Goal: Information Seeking & Learning: Learn about a topic

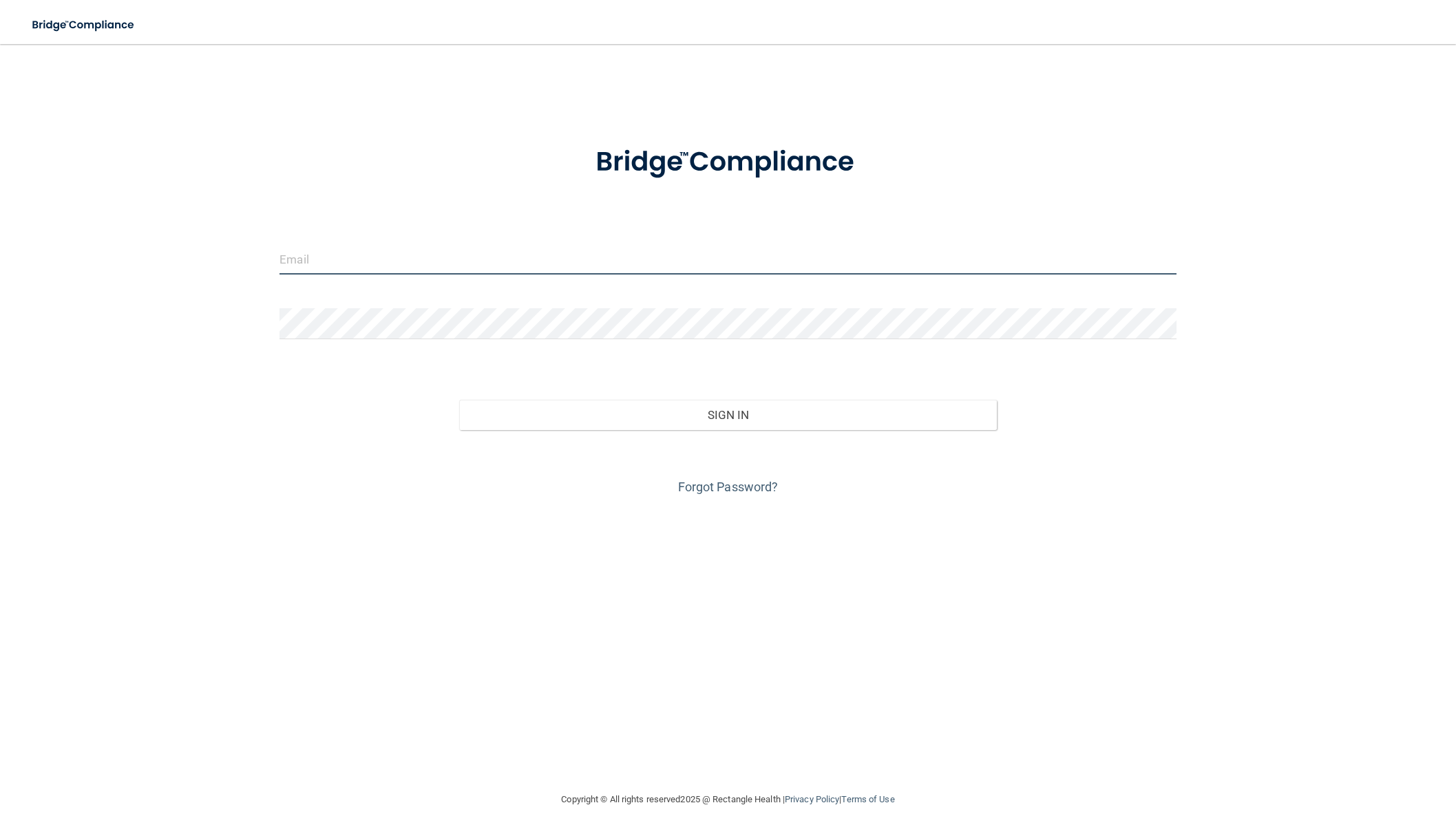
click at [356, 258] on input "email" at bounding box center [728, 258] width 896 height 31
type input "[PERSON_NAME][EMAIL_ADDRESS][DOMAIN_NAME]"
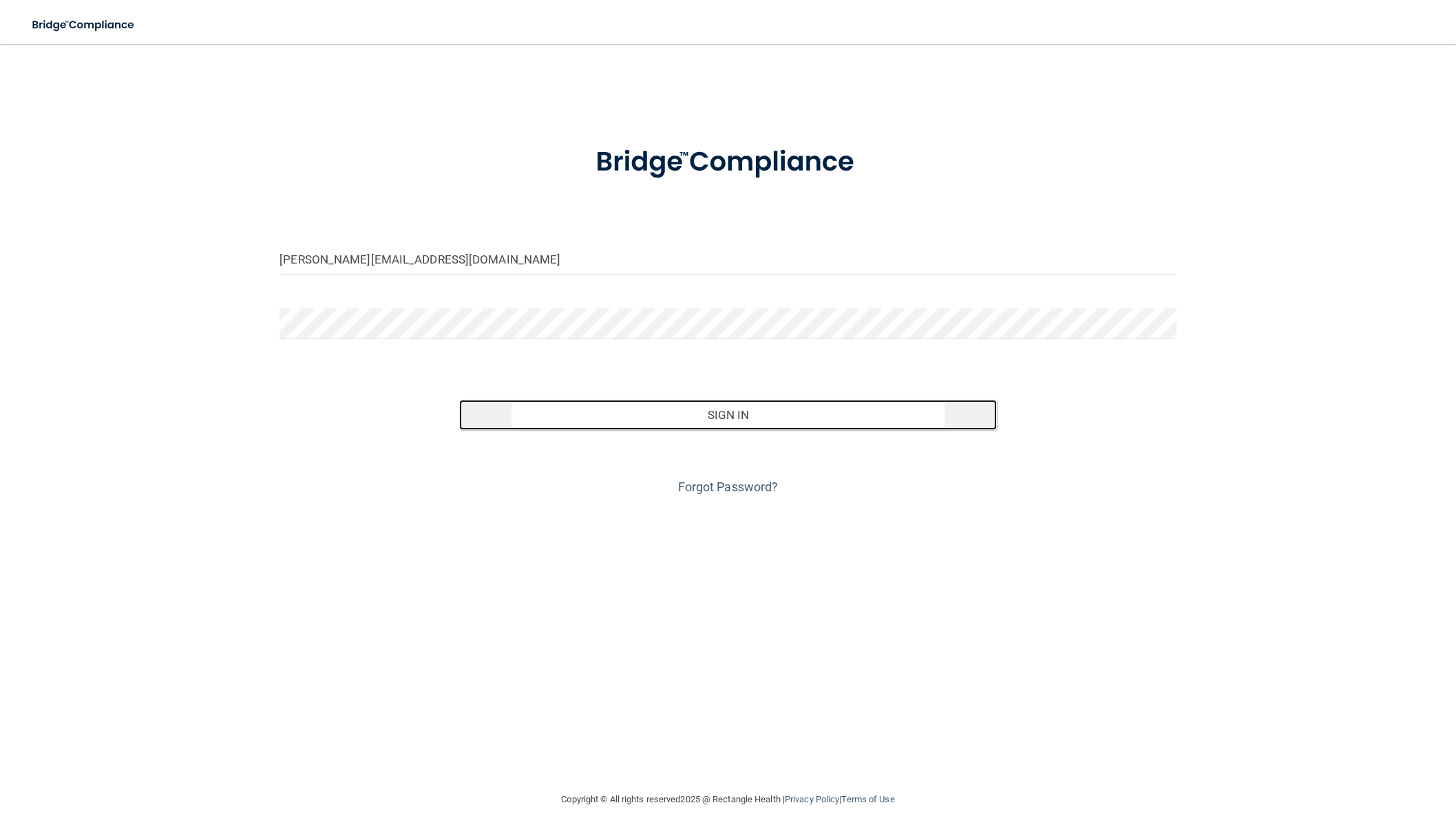
click at [672, 417] on button "Sign In" at bounding box center [728, 415] width 538 height 30
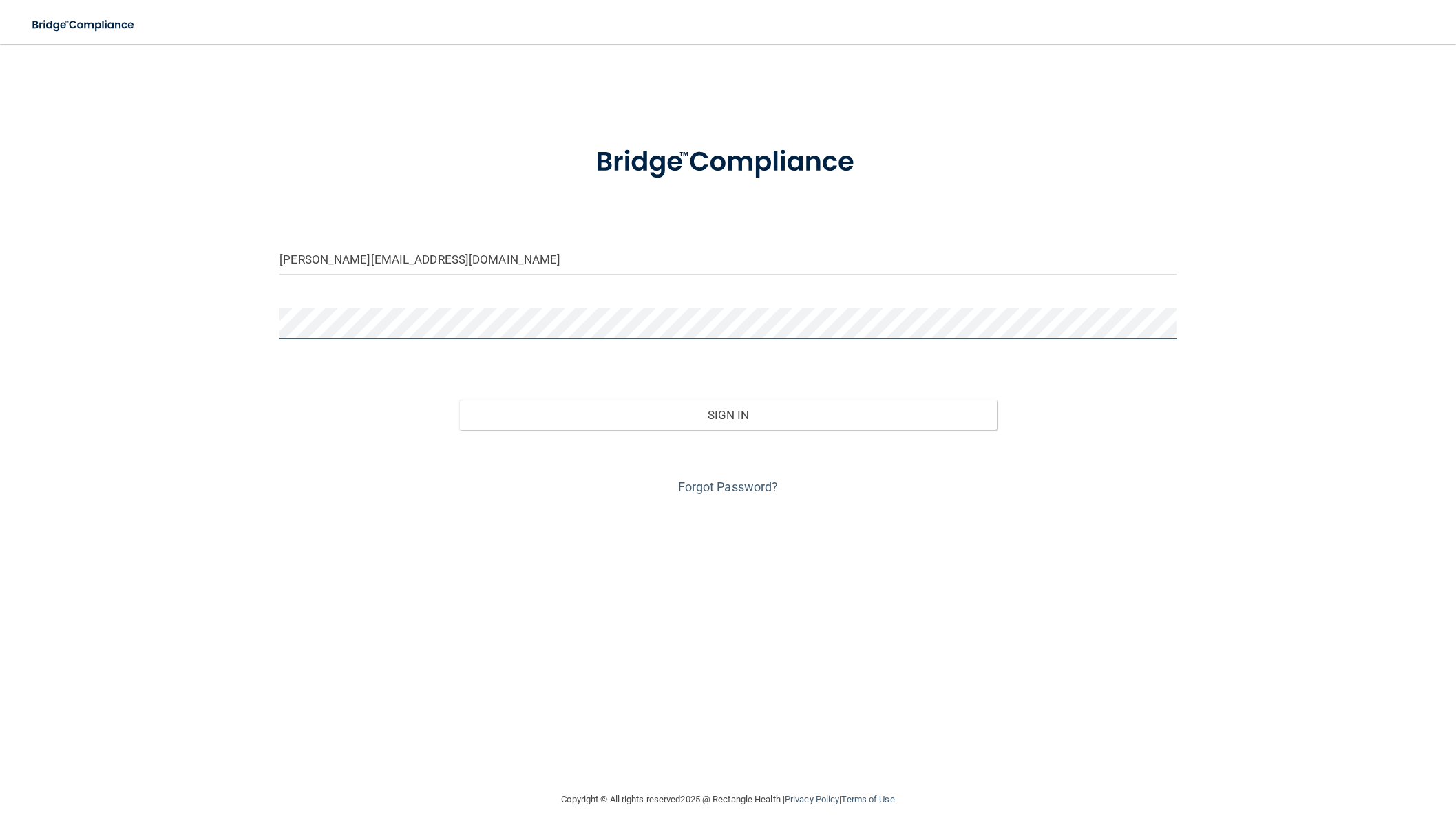
click at [459, 400] on button "Sign In" at bounding box center [728, 415] width 538 height 30
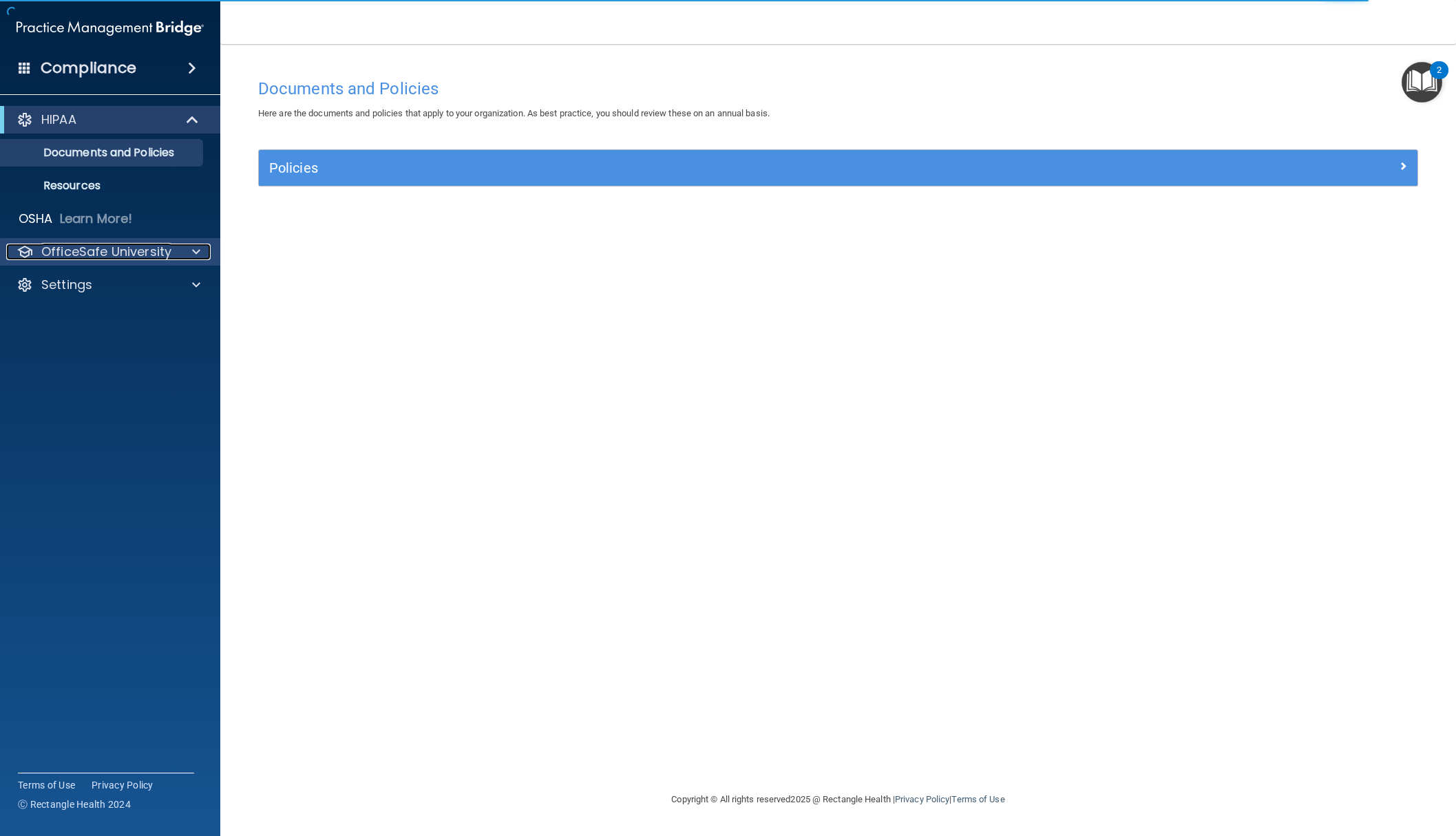
click at [127, 255] on p "OfficeSafe University" at bounding box center [106, 251] width 130 height 16
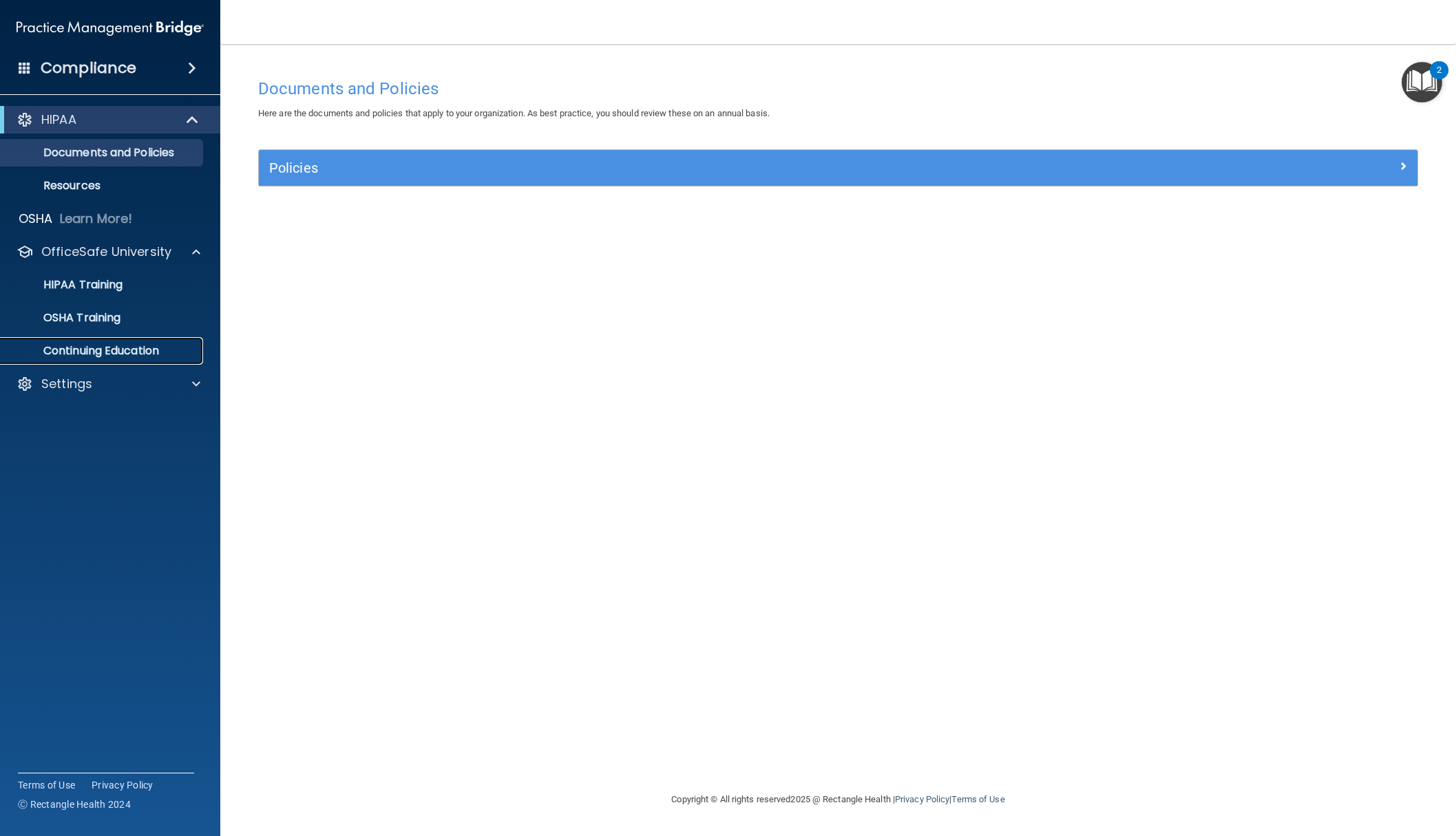
drag, startPoint x: 97, startPoint y: 358, endPoint x: 102, endPoint y: 348, distance: 11.2
click at [98, 358] on p "Continuing Education" at bounding box center [102, 350] width 188 height 14
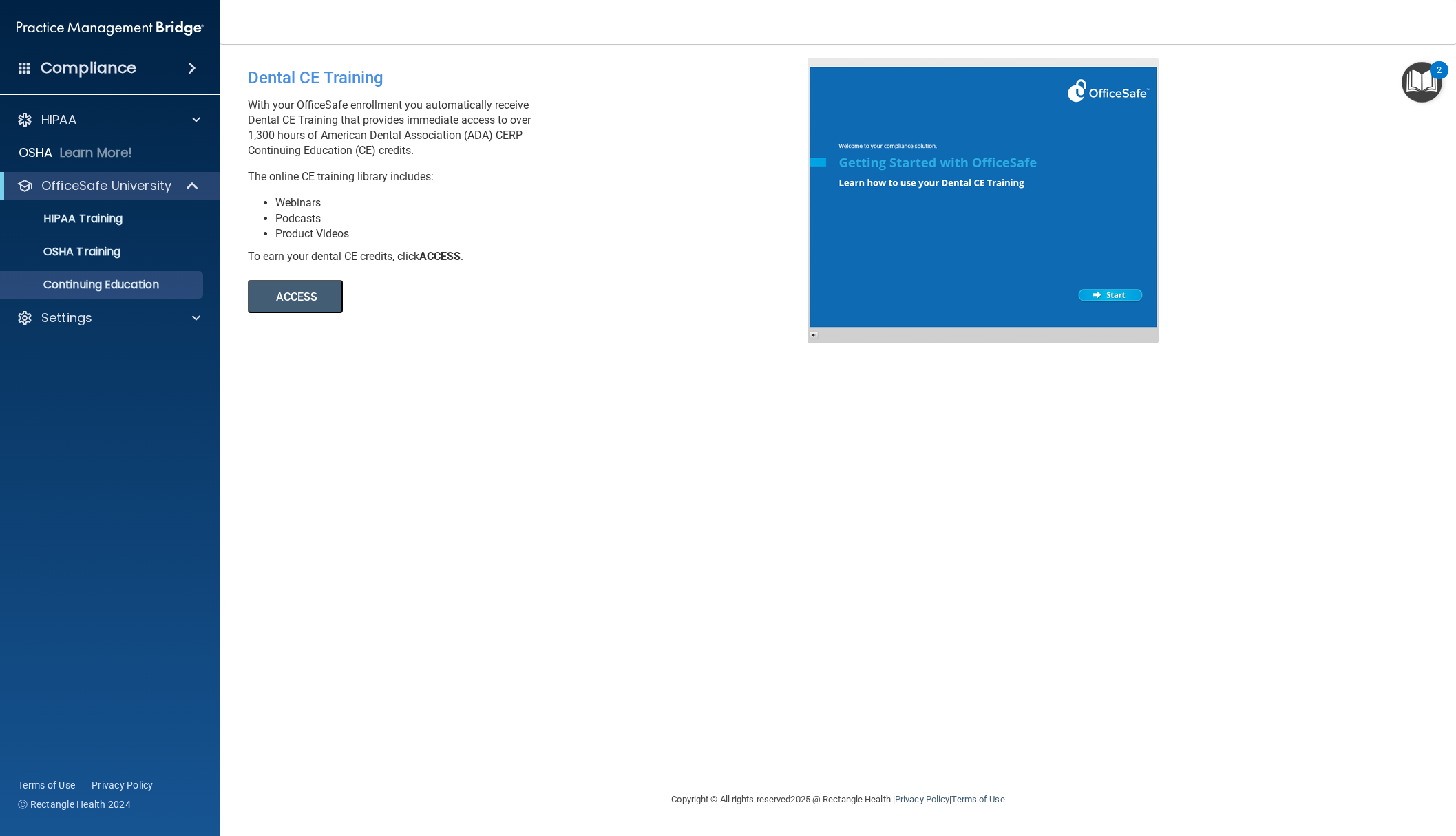
click at [270, 289] on button "ACCESS" at bounding box center [296, 296] width 95 height 33
click at [81, 326] on div "Settings" at bounding box center [110, 317] width 221 height 27
click at [84, 322] on p "Settings" at bounding box center [67, 317] width 51 height 16
click at [80, 384] on p "Sign Out" at bounding box center [102, 383] width 188 height 14
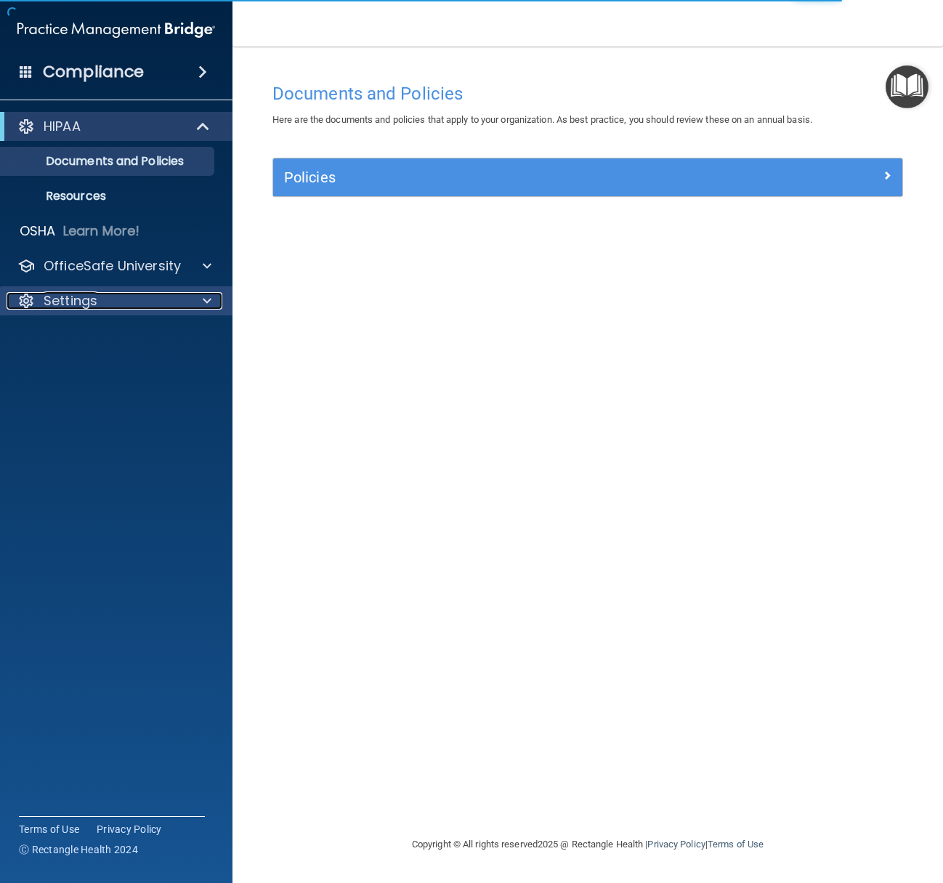
click at [133, 304] on div "Settings" at bounding box center [97, 300] width 180 height 17
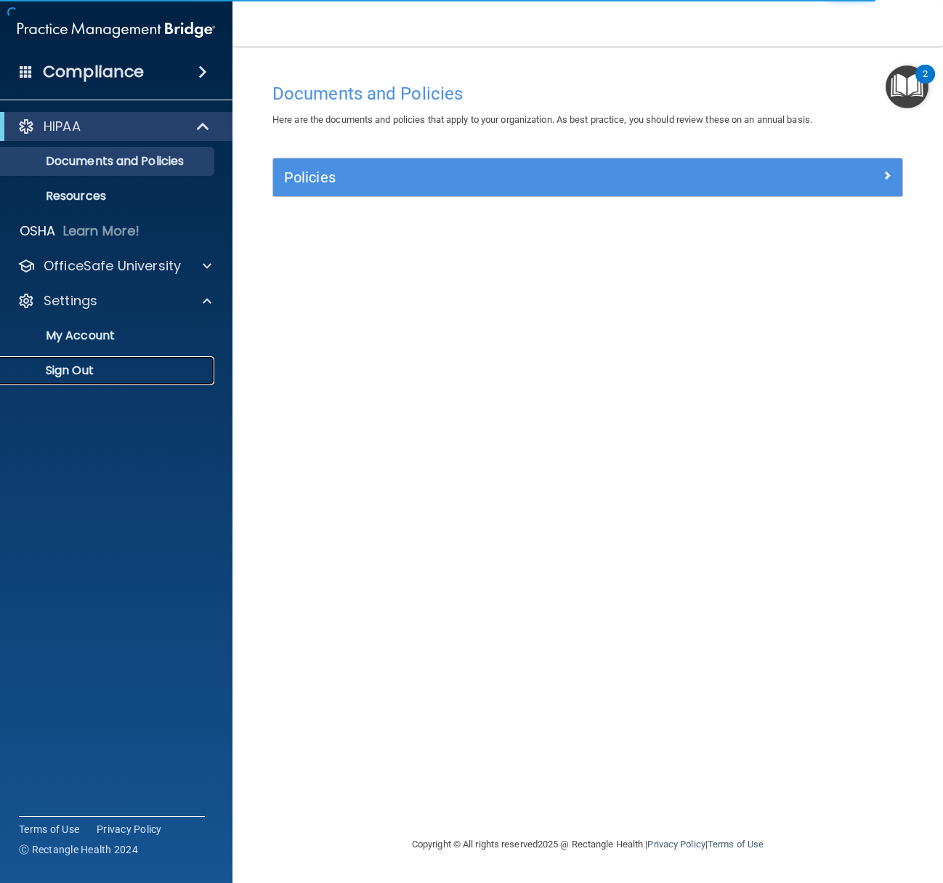
click at [85, 373] on p "Sign Out" at bounding box center [108, 370] width 198 height 15
